Goal: Task Accomplishment & Management: Complete application form

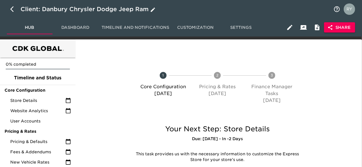
click at [12, 9] on icon "button" at bounding box center [13, 9] width 7 height 7
select select "10"
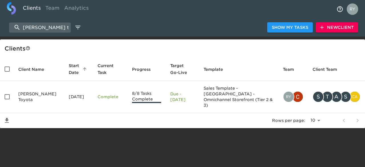
drag, startPoint x: 60, startPoint y: 27, endPoint x: 20, endPoint y: 36, distance: 40.7
click at [20, 36] on div "[PERSON_NAME] toy Show My Tasks New Client" at bounding box center [182, 27] width 365 height 18
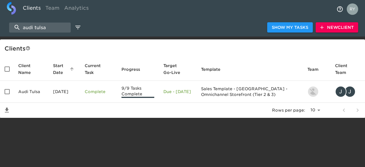
type input "audi tulsa"
click at [337, 29] on span "New Client" at bounding box center [337, 27] width 33 height 7
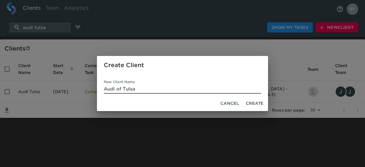
type input "Audi of Tulsa"
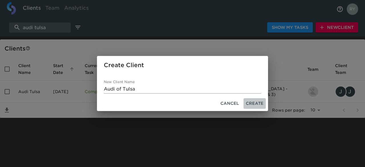
click at [251, 103] on span "Create" at bounding box center [255, 103] width 18 height 7
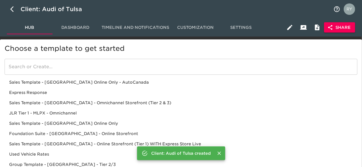
click at [71, 101] on div "Sales Template - [GEOGRAPHIC_DATA] - Omnichannel Storefront (Tier 2 & 3)" at bounding box center [181, 103] width 353 height 10
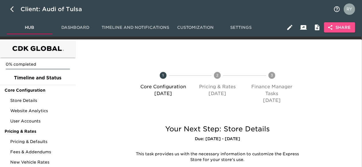
click at [346, 27] on span "Share" at bounding box center [340, 27] width 22 height 7
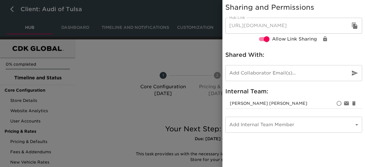
click at [233, 72] on input "email" at bounding box center [286, 73] width 120 height 16
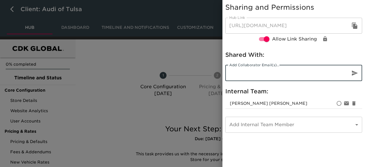
paste input "[EMAIL_ADDRESS][DOMAIN_NAME]"
type input "[EMAIL_ADDRESS][DOMAIN_NAME]"
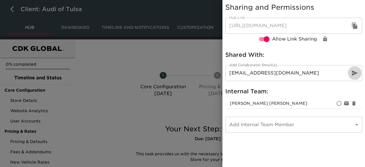
click at [356, 73] on icon "button" at bounding box center [355, 73] width 6 height 5
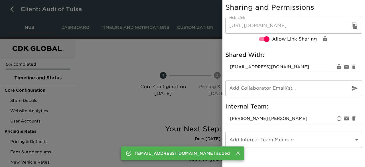
click at [180, 55] on div at bounding box center [182, 83] width 365 height 167
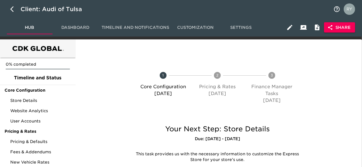
click at [351, 28] on span "Share" at bounding box center [340, 27] width 22 height 7
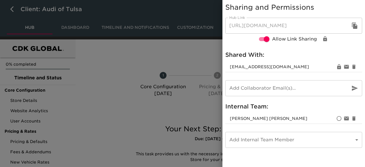
drag, startPoint x: 96, startPoint y: 116, endPoint x: 104, endPoint y: 116, distance: 8.0
click at [99, 116] on div at bounding box center [182, 83] width 365 height 167
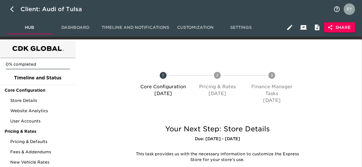
click at [349, 28] on span "Share" at bounding box center [340, 27] width 22 height 7
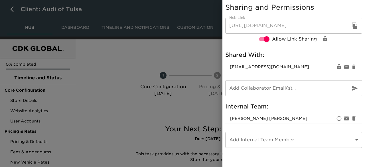
click at [355, 27] on icon "button" at bounding box center [354, 26] width 5 height 6
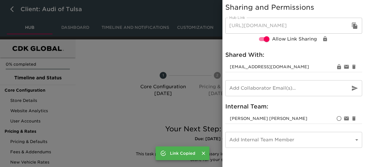
click at [195, 50] on div at bounding box center [182, 83] width 365 height 167
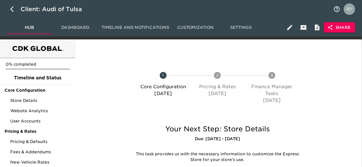
click at [342, 28] on span "Share" at bounding box center [340, 27] width 22 height 7
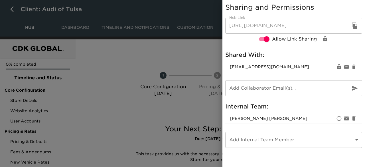
click at [146, 61] on div at bounding box center [182, 83] width 365 height 167
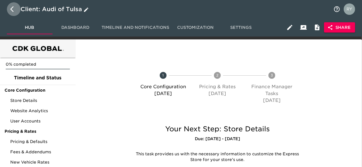
click at [14, 10] on icon "button" at bounding box center [13, 9] width 7 height 7
select select "10"
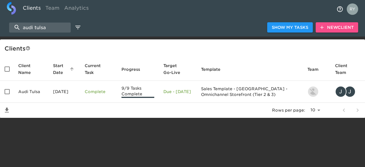
click at [333, 28] on span "New Client" at bounding box center [337, 27] width 33 height 7
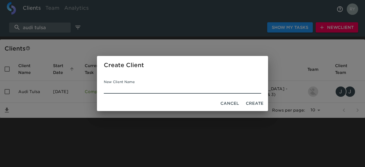
click at [136, 85] on input "New Client Name" at bounding box center [183, 89] width 158 height 9
type input "Easterns of Woodbridge [GEOGRAPHIC_DATA]"
click at [255, 103] on span "Create" at bounding box center [255, 103] width 18 height 7
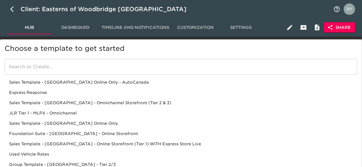
click at [99, 104] on div "Sales Template - [GEOGRAPHIC_DATA] - Omnichannel Storefront (Tier 2 & 3)" at bounding box center [181, 103] width 353 height 10
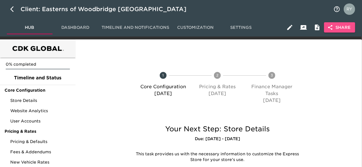
click at [349, 28] on span "Share" at bounding box center [340, 27] width 22 height 7
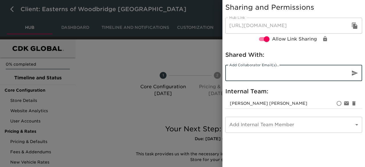
click at [248, 75] on input "email" at bounding box center [286, 73] width 120 height 16
paste input "[EMAIL_ADDRESS][DOMAIN_NAME]"
type input "[EMAIL_ADDRESS][DOMAIN_NAME]"
click at [356, 75] on icon "button" at bounding box center [355, 73] width 7 height 7
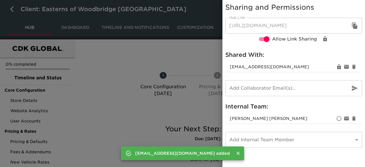
click at [194, 56] on div at bounding box center [182, 83] width 365 height 167
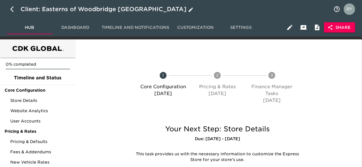
drag, startPoint x: 126, startPoint y: 10, endPoint x: 59, endPoint y: 11, distance: 66.5
click at [59, 11] on div "Client: Easterns of Woodbridge [GEOGRAPHIC_DATA]" at bounding box center [108, 9] width 174 height 9
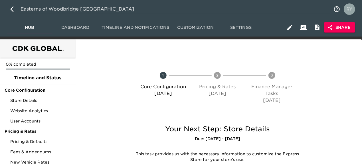
drag, startPoint x: 89, startPoint y: 7, endPoint x: 19, endPoint y: 10, distance: 69.1
click at [0, 0] on h6 "Easterns of Woodbridge [GEOGRAPHIC_DATA]" at bounding box center [0, 0] width 0 height 0
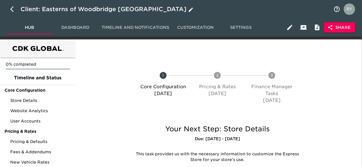
click at [346, 28] on span "Share" at bounding box center [340, 27] width 22 height 7
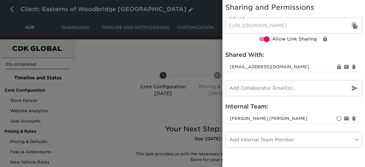
click at [354, 25] on icon "button" at bounding box center [354, 26] width 5 height 6
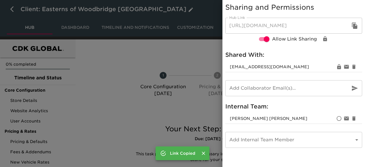
click at [144, 49] on div at bounding box center [182, 83] width 365 height 167
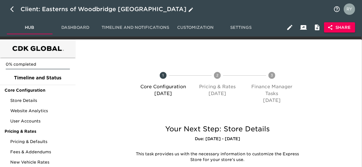
click at [335, 27] on span "Share" at bounding box center [340, 27] width 22 height 7
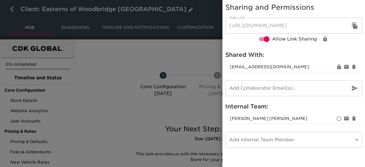
click at [160, 56] on div at bounding box center [182, 83] width 365 height 167
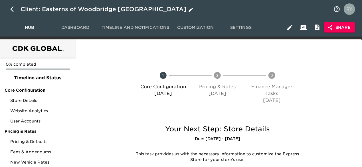
click at [343, 27] on span "Share" at bounding box center [340, 27] width 22 height 7
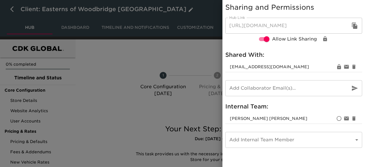
click at [108, 62] on div at bounding box center [182, 83] width 365 height 167
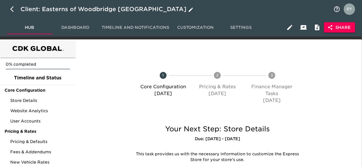
click at [324, 22] on button "Share" at bounding box center [339, 27] width 31 height 11
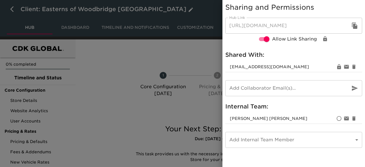
click at [109, 62] on div at bounding box center [182, 83] width 365 height 167
